Goal: Transaction & Acquisition: Purchase product/service

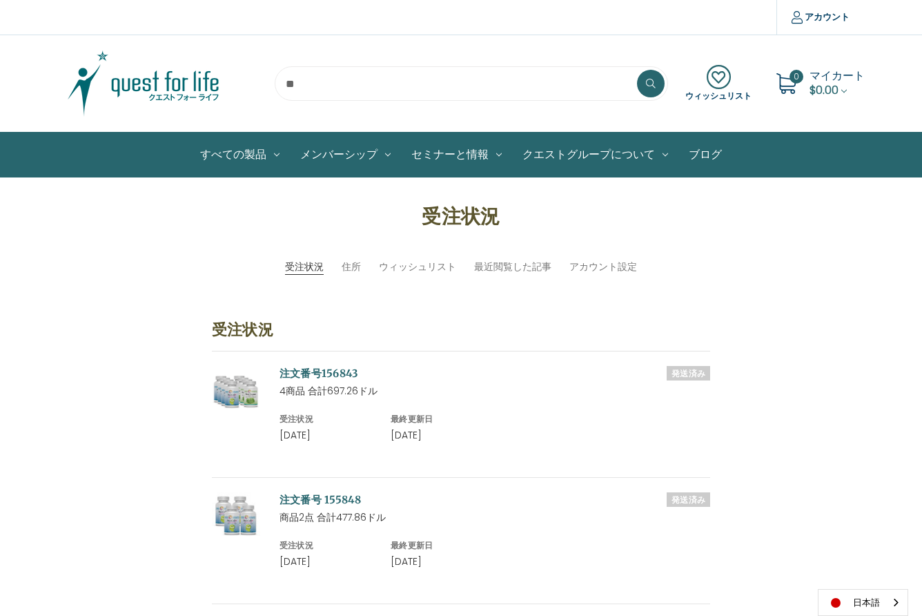
click at [289, 84] on input "search" at bounding box center [471, 83] width 393 height 35
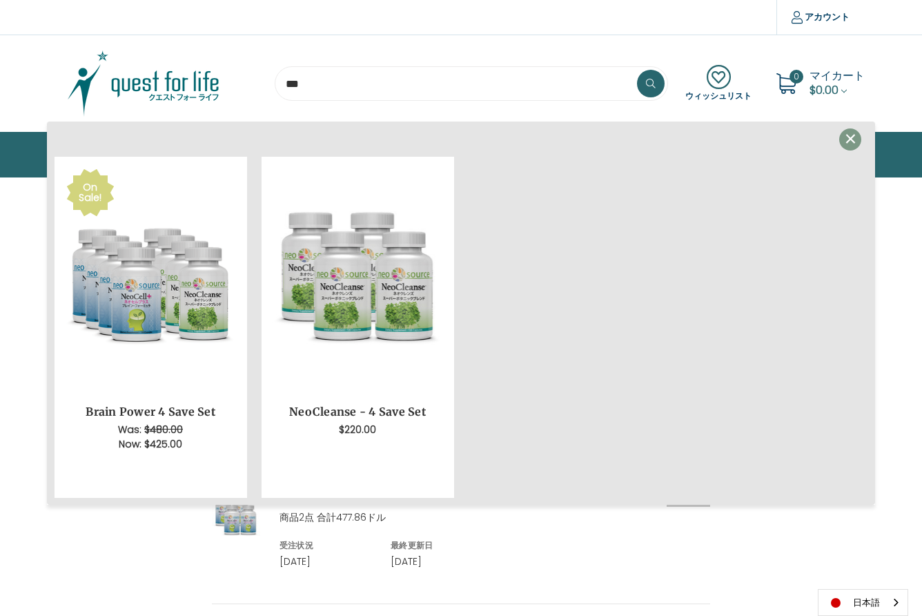
scroll to position [1, 0]
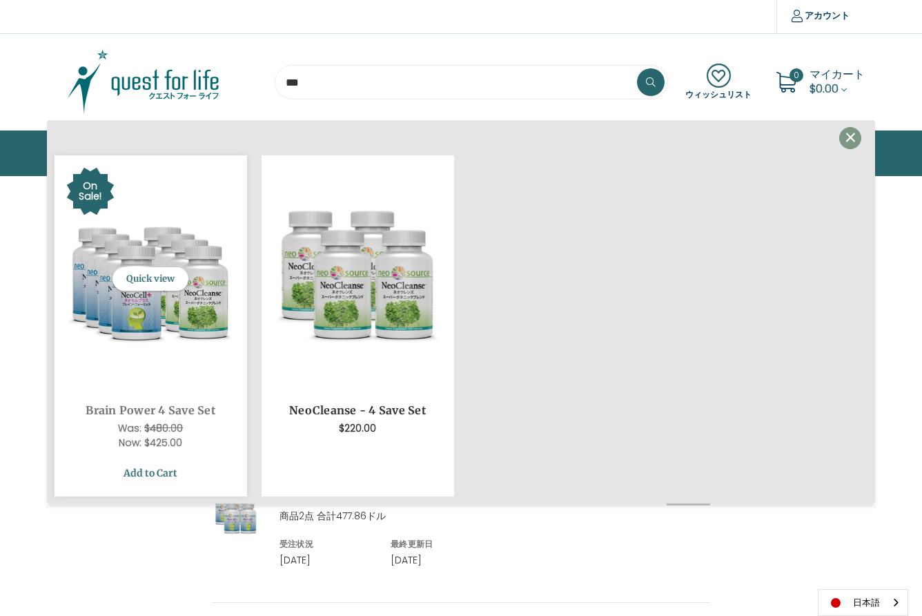
type input "***"
click at [141, 469] on link "Add to Cart" at bounding box center [151, 473] width 172 height 26
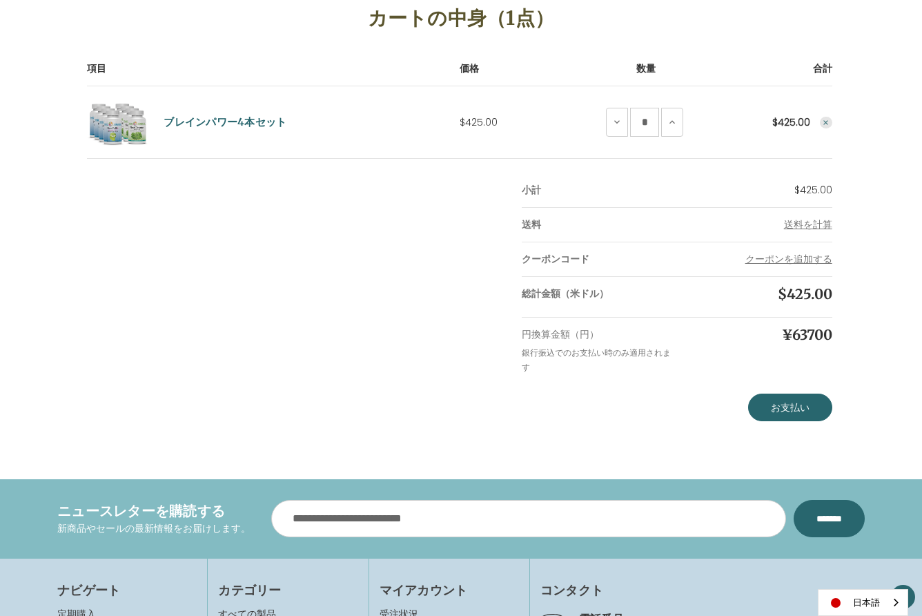
scroll to position [214, 0]
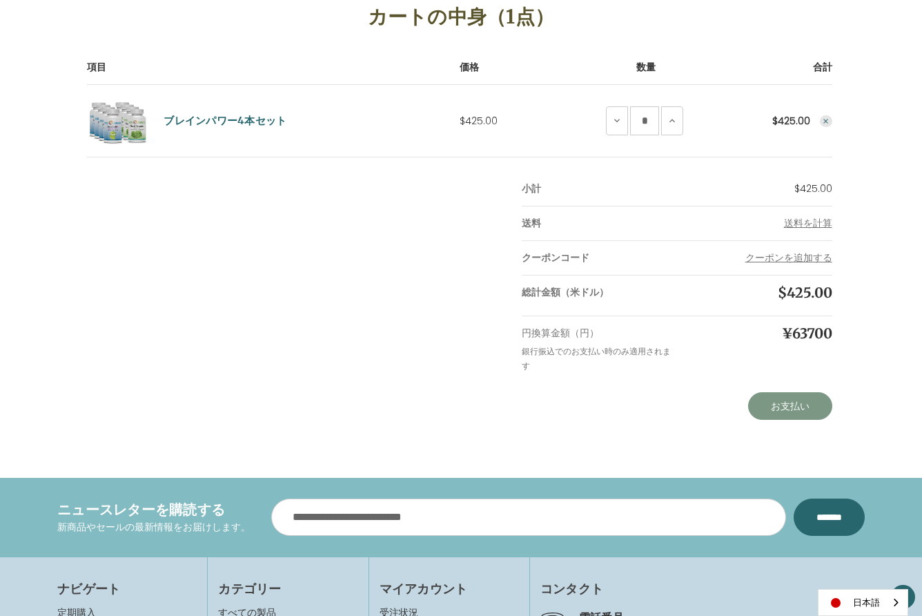
click at [792, 408] on link "お支払い" at bounding box center [790, 406] width 84 height 28
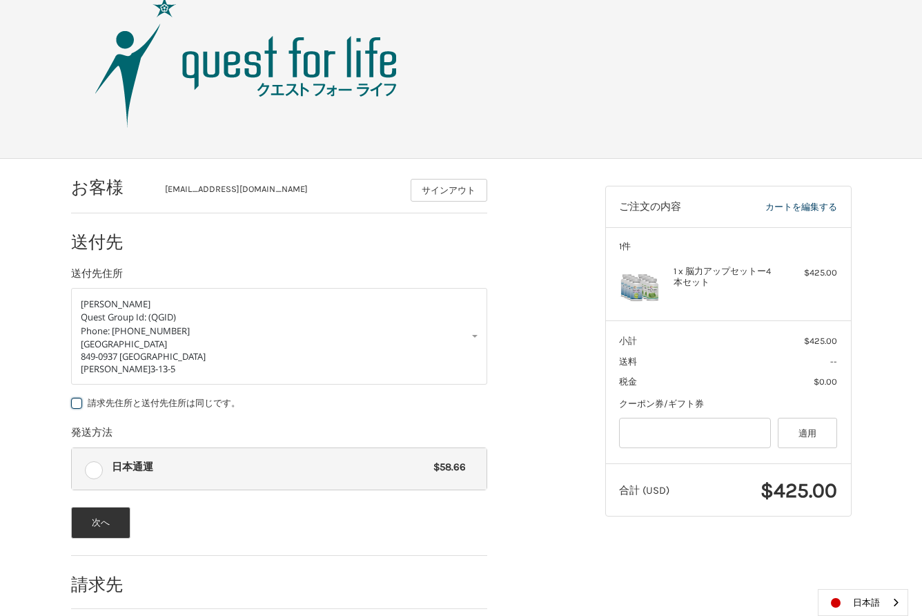
scroll to position [59, 0]
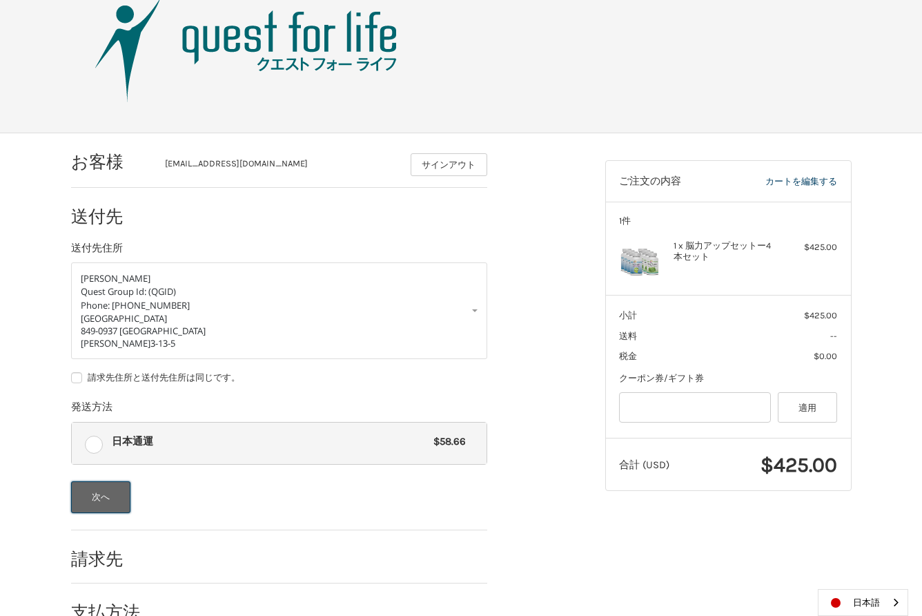
click at [114, 496] on button "次へ" at bounding box center [101, 497] width 60 height 32
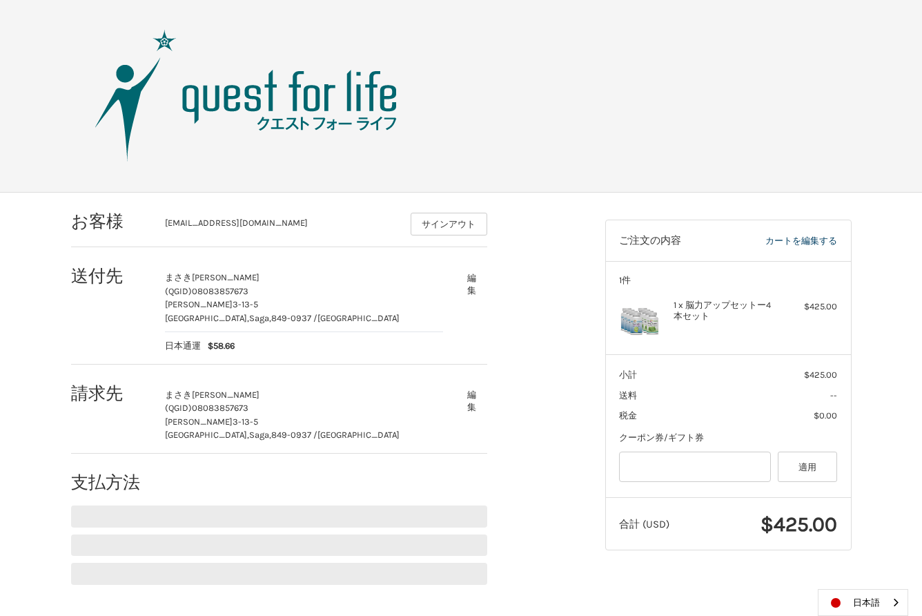
scroll to position [0, 0]
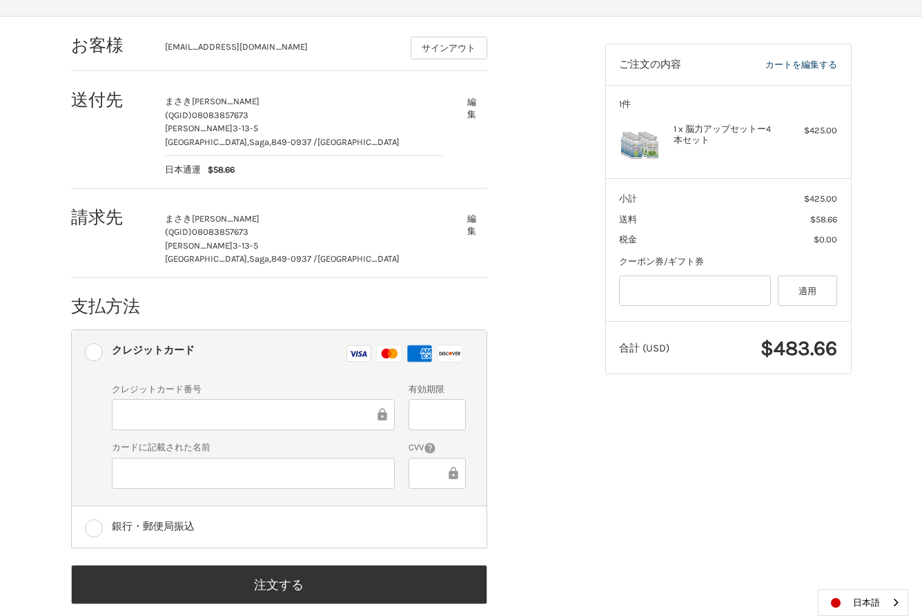
scroll to position [177, 0]
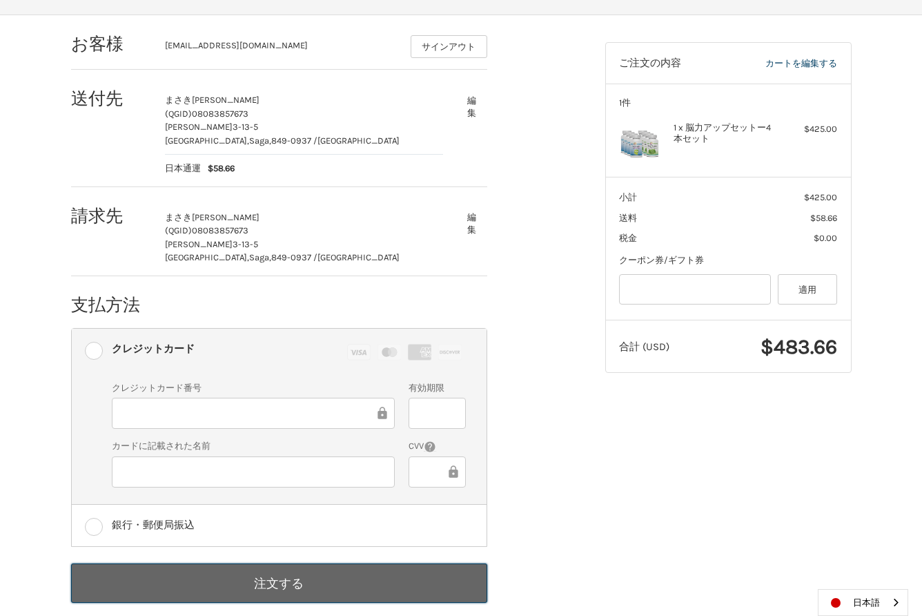
click at [274, 582] on button "注文する" at bounding box center [279, 582] width 416 height 39
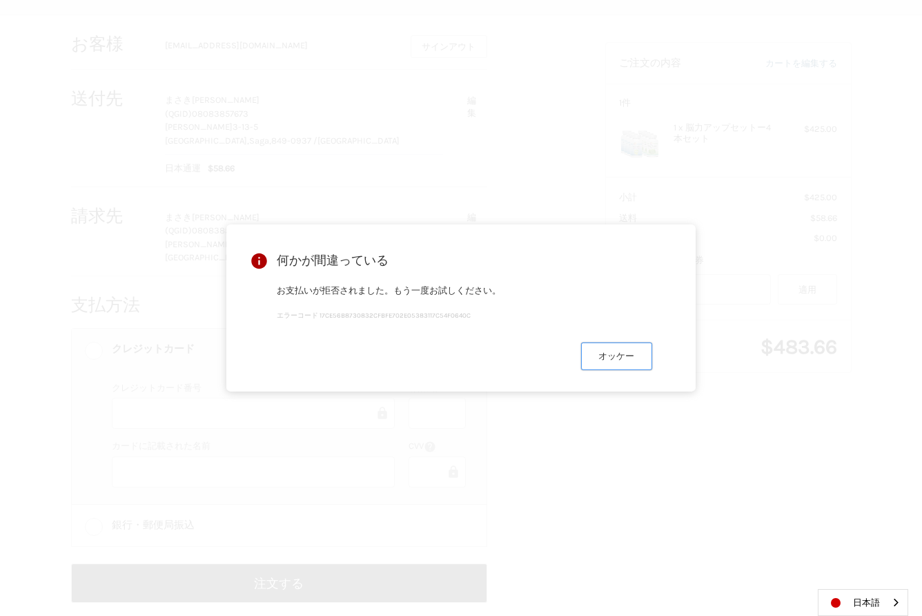
click at [612, 359] on button "オッケー" at bounding box center [616, 355] width 71 height 27
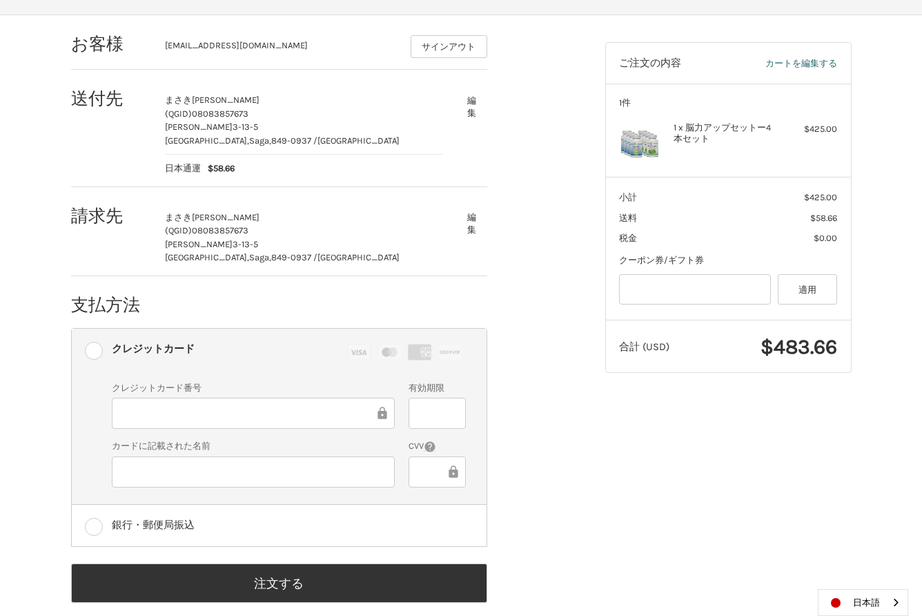
click at [803, 59] on link "カートを編集する" at bounding box center [779, 64] width 117 height 14
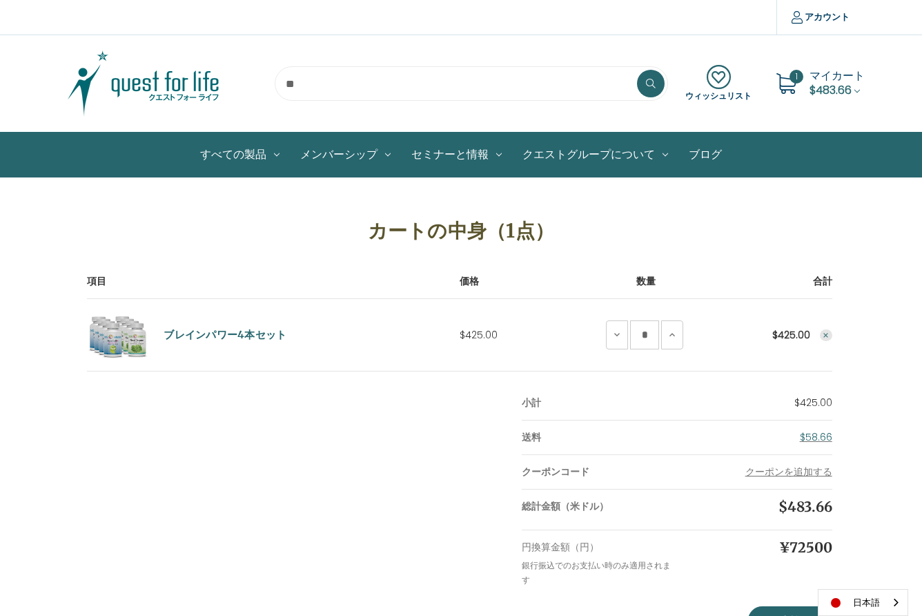
click at [825, 334] on use "Remove Brain Power 4 Save Set from cart" at bounding box center [825, 335] width 5 height 5
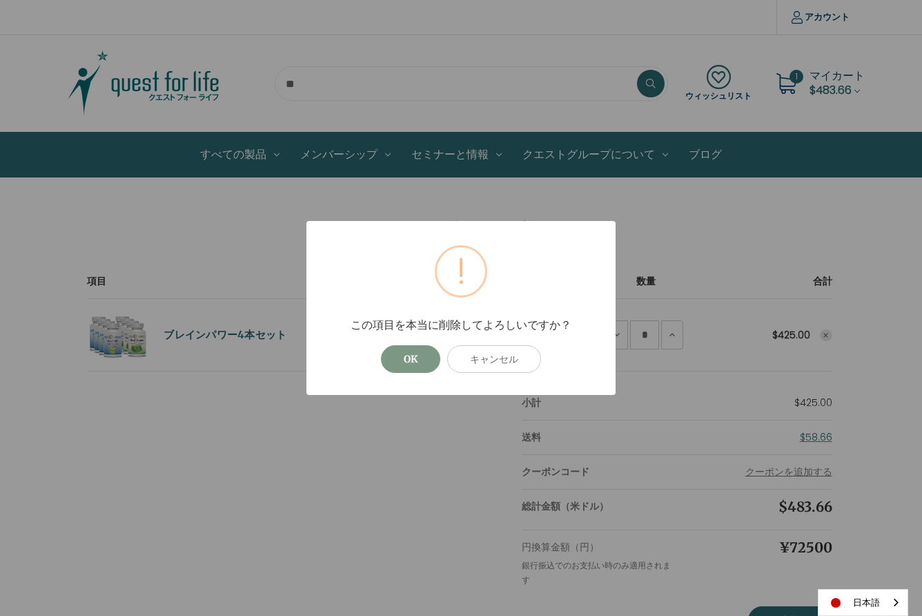
click at [409, 360] on button "OK" at bounding box center [410, 359] width 59 height 28
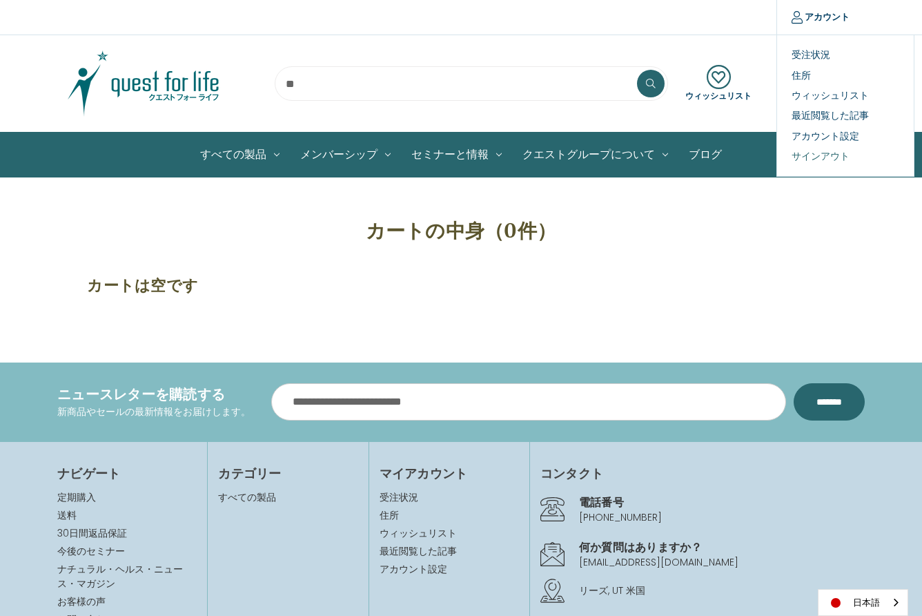
click at [820, 155] on link "サインアウト" at bounding box center [845, 156] width 137 height 20
